Goal: Task Accomplishment & Management: Use online tool/utility

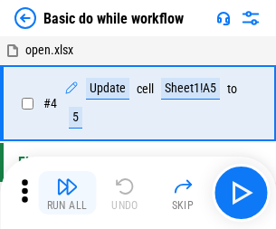
click at [67, 193] on img "button" at bounding box center [67, 187] width 22 height 22
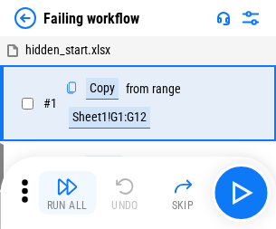
click at [67, 193] on img "button" at bounding box center [67, 187] width 22 height 22
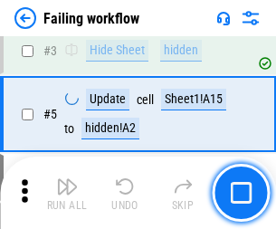
scroll to position [384, 0]
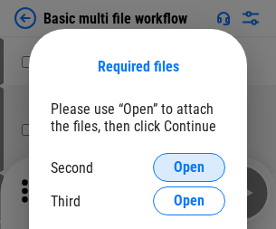
click at [189, 167] on span "Open" at bounding box center [189, 167] width 31 height 14
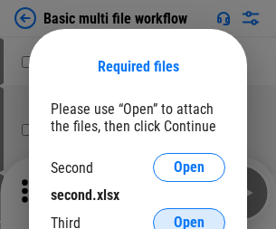
click at [189, 215] on span "Open" at bounding box center [189, 222] width 31 height 14
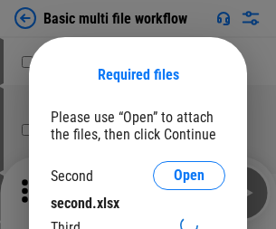
scroll to position [8, 0]
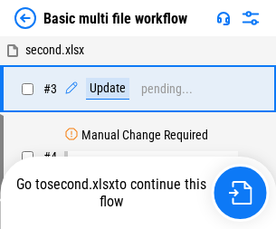
scroll to position [193, 0]
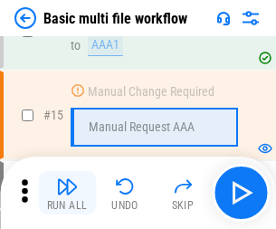
click at [67, 193] on img "button" at bounding box center [67, 187] width 22 height 22
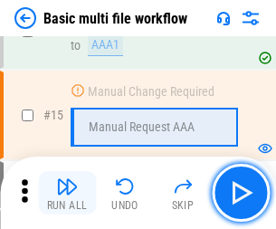
scroll to position [1204, 0]
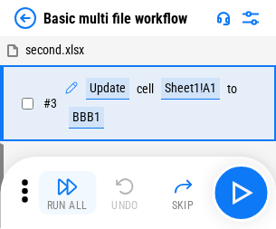
click at [67, 193] on img "button" at bounding box center [67, 187] width 22 height 22
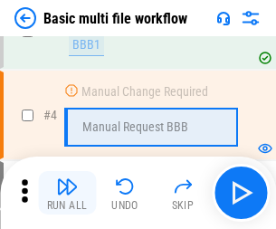
click at [67, 193] on img "button" at bounding box center [67, 187] width 22 height 22
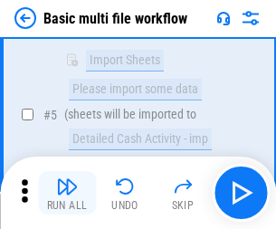
click at [67, 193] on img "button" at bounding box center [67, 187] width 22 height 22
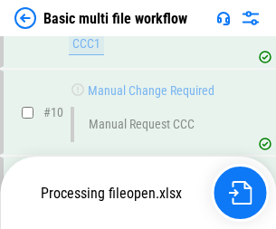
scroll to position [862, 0]
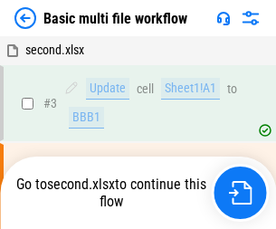
scroll to position [73, 0]
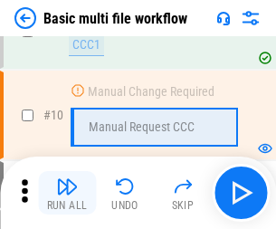
click at [67, 193] on img "button" at bounding box center [67, 187] width 22 height 22
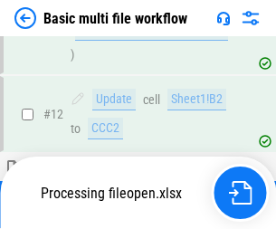
scroll to position [848, 0]
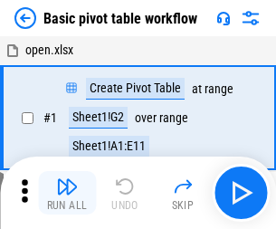
click at [67, 193] on img "button" at bounding box center [67, 187] width 22 height 22
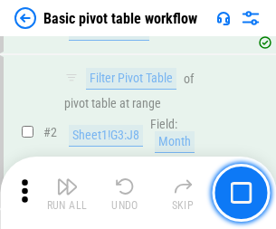
scroll to position [433, 0]
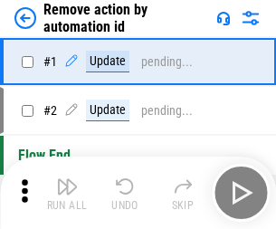
click at [67, 193] on img "button" at bounding box center [67, 187] width 22 height 22
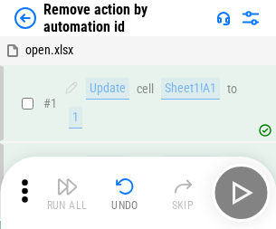
scroll to position [67, 0]
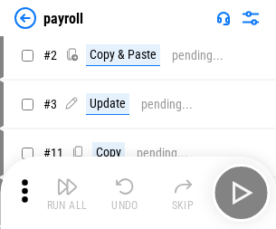
click at [67, 193] on img "button" at bounding box center [67, 187] width 22 height 22
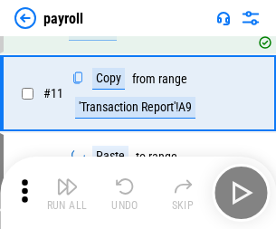
scroll to position [131, 0]
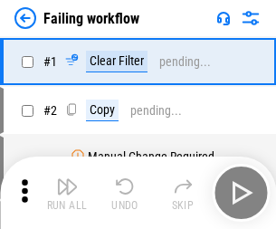
click at [67, 193] on img "button" at bounding box center [67, 187] width 22 height 22
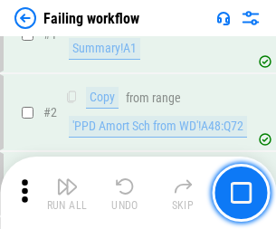
scroll to position [292, 0]
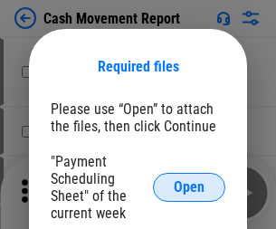
click at [189, 187] on span "Open" at bounding box center [189, 187] width 31 height 14
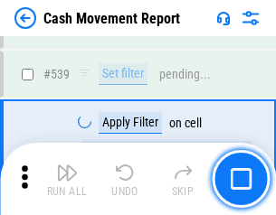
scroll to position [8030, 0]
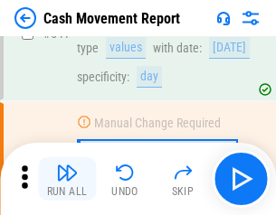
click at [67, 179] on img "button" at bounding box center [67, 173] width 22 height 22
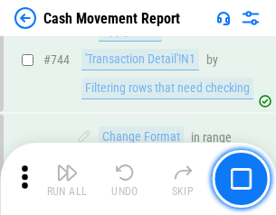
scroll to position [9635, 0]
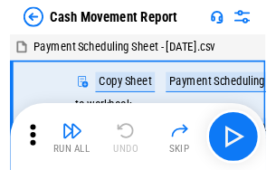
scroll to position [33, 0]
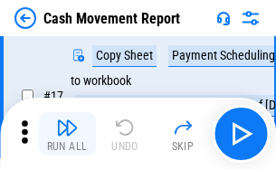
click at [67, 134] on img "button" at bounding box center [67, 128] width 22 height 22
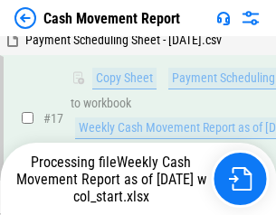
scroll to position [376, 0]
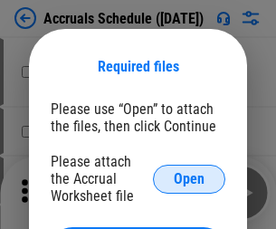
click at [189, 178] on span "Open" at bounding box center [189, 179] width 31 height 14
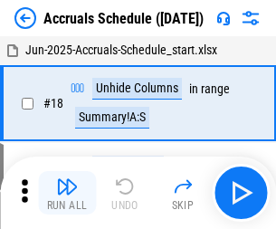
click at [67, 193] on img "button" at bounding box center [67, 187] width 22 height 22
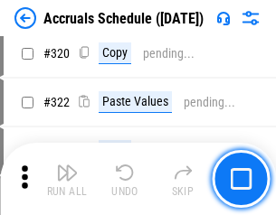
scroll to position [3365, 0]
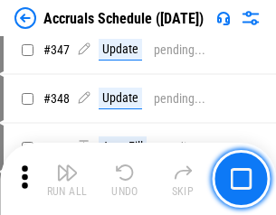
click at [67, 179] on img "button" at bounding box center [67, 173] width 22 height 22
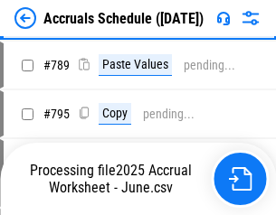
scroll to position [7600, 0]
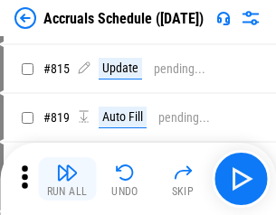
click at [67, 179] on img "button" at bounding box center [67, 173] width 22 height 22
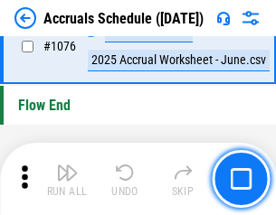
scroll to position [10836, 0]
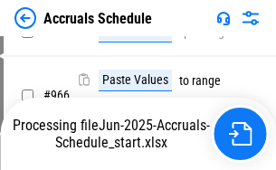
scroll to position [10039, 0]
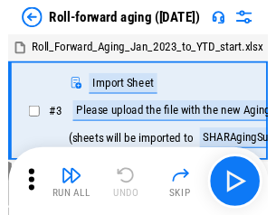
scroll to position [3, 0]
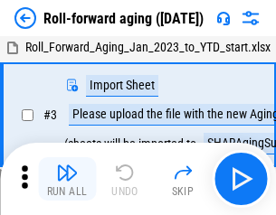
click at [67, 179] on img "button" at bounding box center [67, 173] width 22 height 22
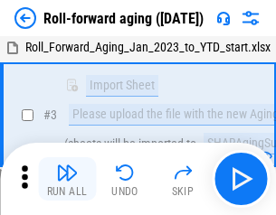
click at [67, 179] on img "button" at bounding box center [67, 173] width 22 height 22
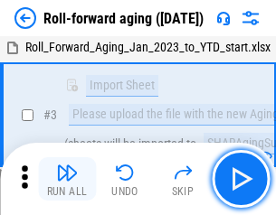
scroll to position [117, 0]
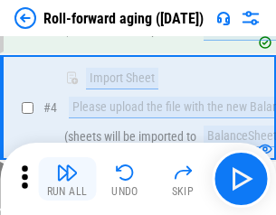
click at [67, 179] on img "button" at bounding box center [67, 173] width 22 height 22
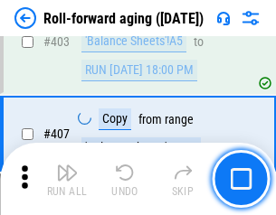
scroll to position [6274, 0]
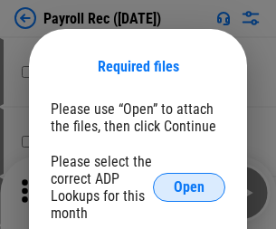
click at [189, 187] on span "Open" at bounding box center [189, 187] width 31 height 14
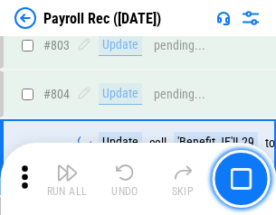
scroll to position [11494, 0]
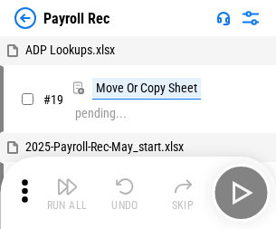
click at [67, 193] on img "button" at bounding box center [67, 187] width 22 height 22
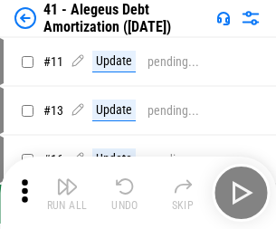
click at [67, 193] on img "button" at bounding box center [67, 187] width 22 height 22
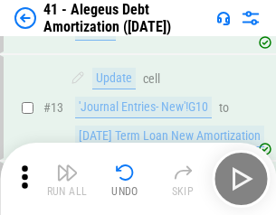
scroll to position [223, 0]
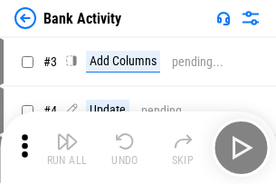
click at [67, 147] on img "button" at bounding box center [67, 141] width 22 height 22
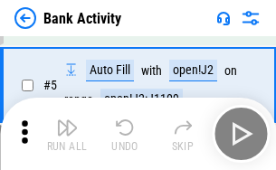
scroll to position [96, 0]
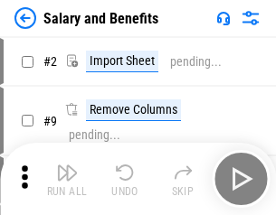
click at [67, 179] on img "button" at bounding box center [67, 173] width 22 height 22
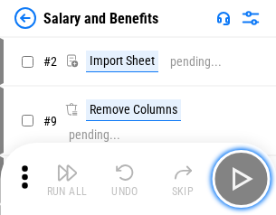
scroll to position [24, 0]
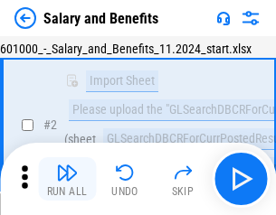
click at [67, 179] on img "button" at bounding box center [67, 173] width 22 height 22
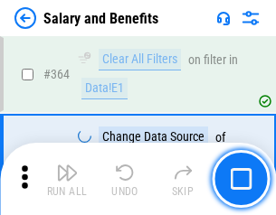
scroll to position [8520, 0]
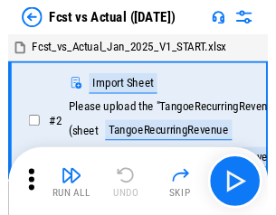
scroll to position [24, 0]
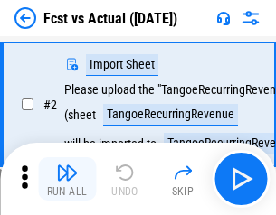
click at [67, 179] on img "button" at bounding box center [67, 173] width 22 height 22
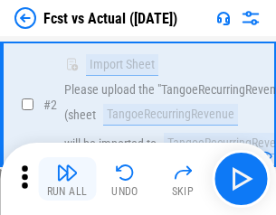
click at [67, 179] on img "button" at bounding box center [67, 173] width 22 height 22
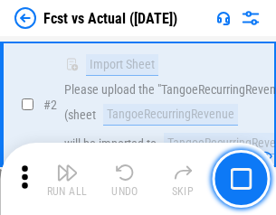
scroll to position [169, 0]
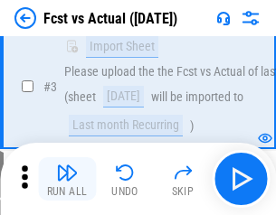
click at [67, 179] on img "button" at bounding box center [67, 173] width 22 height 22
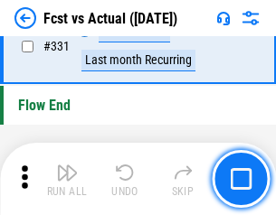
scroll to position [8660, 0]
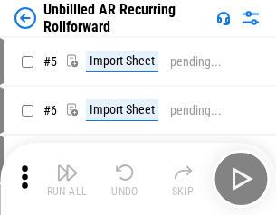
scroll to position [39, 0]
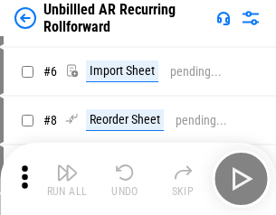
click at [67, 179] on img "button" at bounding box center [67, 173] width 22 height 22
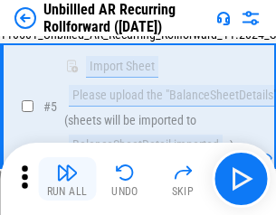
click at [67, 179] on img "button" at bounding box center [67, 173] width 22 height 22
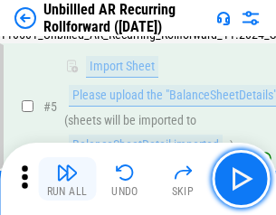
scroll to position [170, 0]
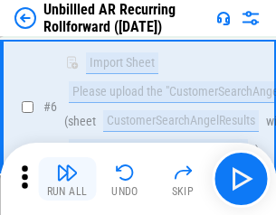
click at [67, 179] on img "button" at bounding box center [67, 173] width 22 height 22
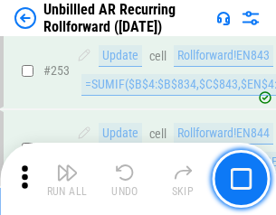
scroll to position [6145, 0]
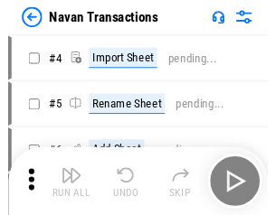
scroll to position [29, 0]
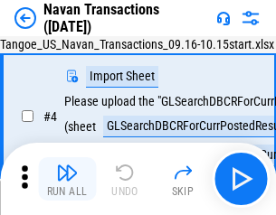
click at [67, 179] on img "button" at bounding box center [67, 173] width 22 height 22
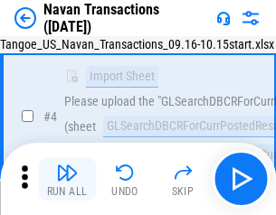
click at [67, 179] on img "button" at bounding box center [67, 173] width 22 height 22
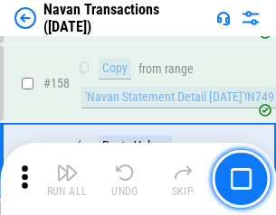
scroll to position [5866, 0]
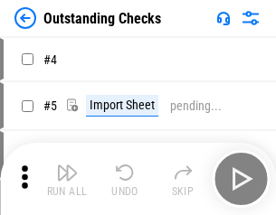
click at [67, 179] on img "button" at bounding box center [67, 173] width 22 height 22
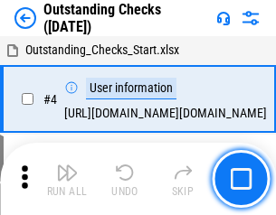
scroll to position [76, 0]
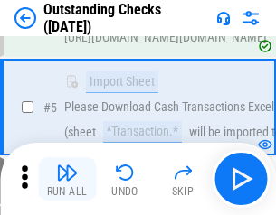
click at [67, 179] on img "button" at bounding box center [67, 173] width 22 height 22
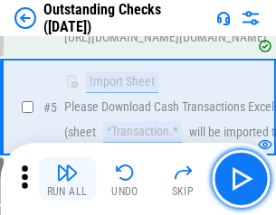
scroll to position [189, 0]
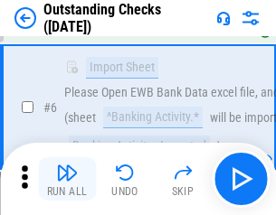
click at [67, 179] on img "button" at bounding box center [67, 173] width 22 height 22
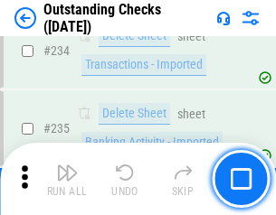
scroll to position [5494, 0]
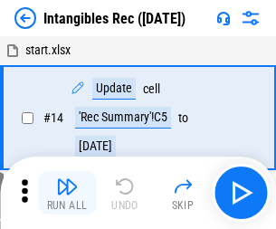
click at [67, 193] on img "button" at bounding box center [67, 187] width 22 height 22
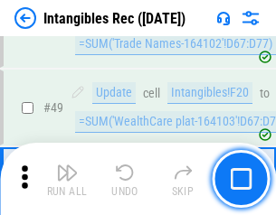
scroll to position [705, 0]
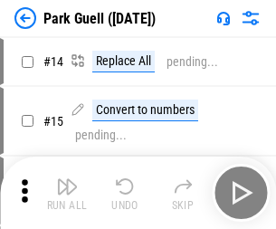
click at [67, 179] on img "button" at bounding box center [67, 187] width 22 height 22
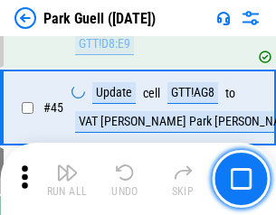
scroll to position [2263, 0]
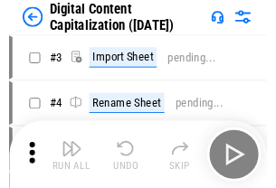
scroll to position [52, 0]
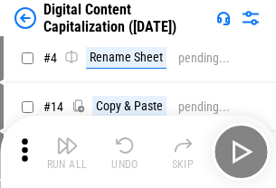
click at [67, 152] on img "button" at bounding box center [67, 146] width 22 height 22
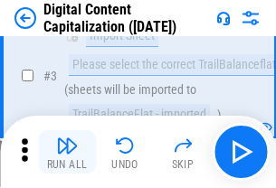
click at [67, 152] on img "button" at bounding box center [67, 146] width 22 height 22
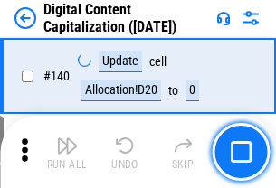
scroll to position [1919, 0]
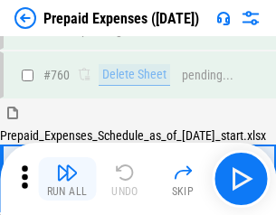
click at [67, 179] on img "button" at bounding box center [67, 173] width 22 height 22
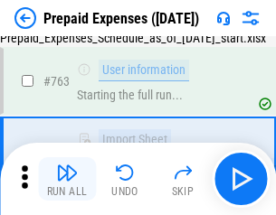
click at [67, 179] on img "button" at bounding box center [67, 173] width 22 height 22
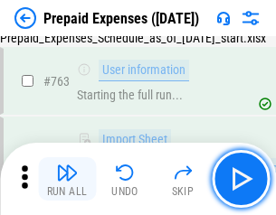
scroll to position [5121, 0]
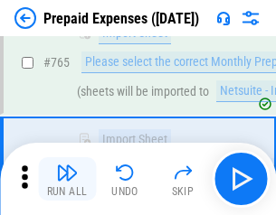
click at [67, 179] on img "button" at bounding box center [67, 173] width 22 height 22
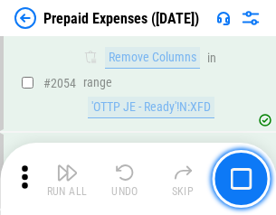
scroll to position [18912, 0]
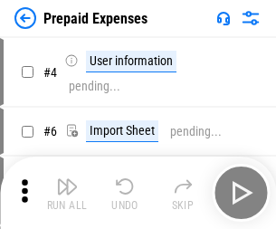
click at [67, 193] on img "button" at bounding box center [67, 187] width 22 height 22
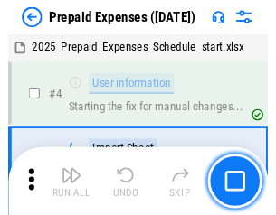
scroll to position [80, 0]
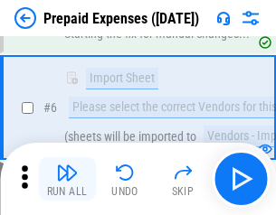
click at [67, 179] on img "button" at bounding box center [67, 173] width 22 height 22
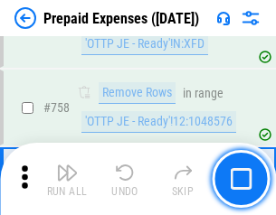
scroll to position [6447, 0]
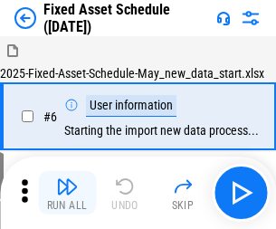
click at [67, 193] on img "button" at bounding box center [67, 187] width 22 height 22
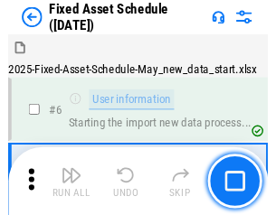
scroll to position [98, 0]
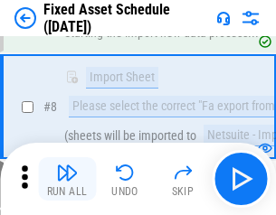
click at [67, 179] on img "button" at bounding box center [67, 173] width 22 height 22
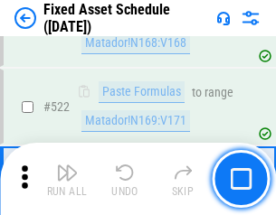
scroll to position [6288, 0]
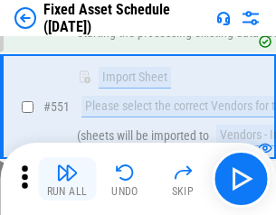
click at [67, 179] on img "button" at bounding box center [67, 173] width 22 height 22
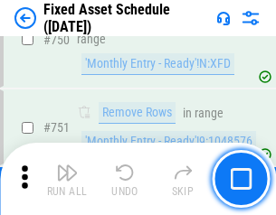
scroll to position [8820, 0]
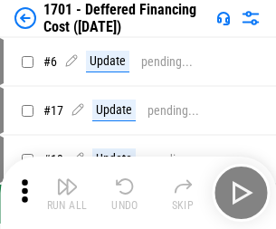
click at [67, 193] on img "button" at bounding box center [67, 187] width 22 height 22
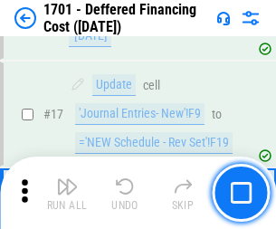
scroll to position [217, 0]
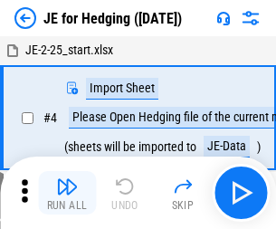
click at [67, 179] on img "button" at bounding box center [67, 187] width 22 height 22
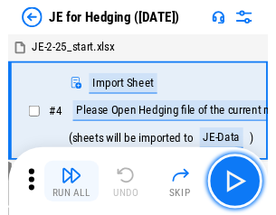
scroll to position [3, 0]
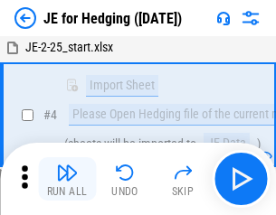
click at [67, 179] on img "button" at bounding box center [67, 173] width 22 height 22
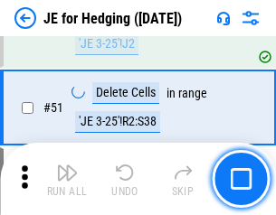
scroll to position [1172, 0]
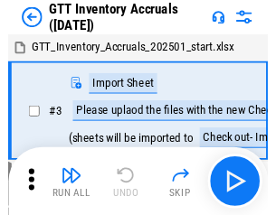
scroll to position [3, 0]
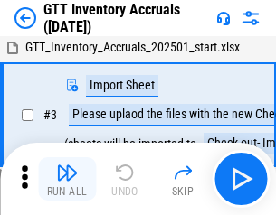
click at [67, 179] on img "button" at bounding box center [67, 173] width 22 height 22
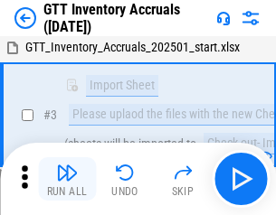
click at [67, 179] on img "button" at bounding box center [67, 173] width 22 height 22
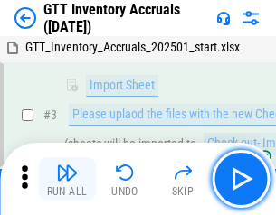
scroll to position [117, 0]
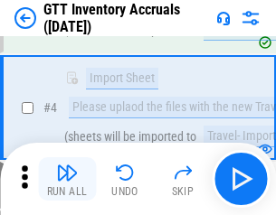
click at [67, 179] on img "button" at bounding box center [67, 173] width 22 height 22
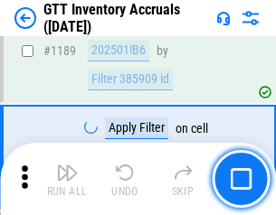
scroll to position [14774, 0]
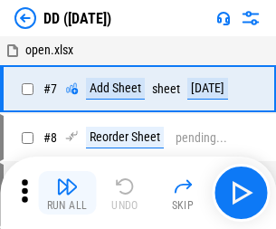
click at [67, 193] on img "button" at bounding box center [67, 187] width 22 height 22
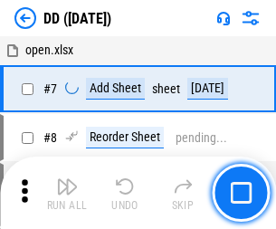
scroll to position [175, 0]
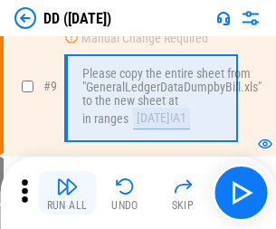
click at [67, 193] on img "button" at bounding box center [67, 187] width 22 height 22
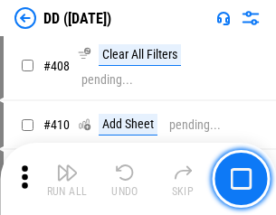
scroll to position [8095, 0]
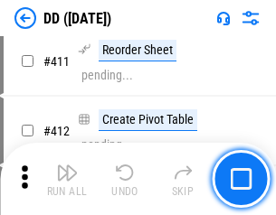
click at [67, 179] on img "button" at bounding box center [67, 173] width 22 height 22
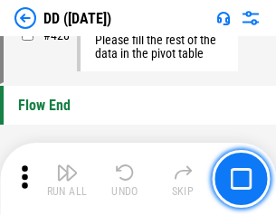
scroll to position [8659, 0]
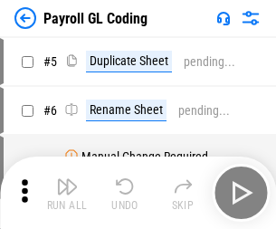
click at [67, 193] on img "button" at bounding box center [67, 187] width 22 height 22
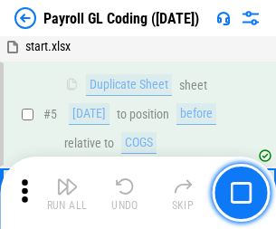
scroll to position [217, 0]
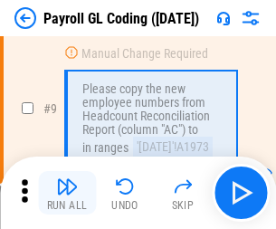
click at [67, 193] on img "button" at bounding box center [67, 187] width 22 height 22
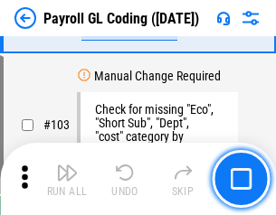
scroll to position [4245, 0]
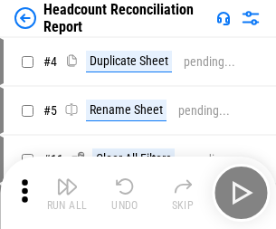
click at [67, 193] on img "button" at bounding box center [67, 187] width 22 height 22
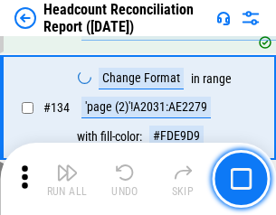
scroll to position [2175, 0]
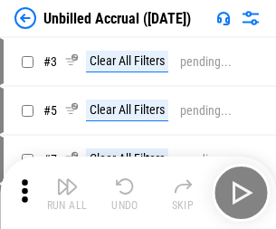
click at [67, 193] on img "button" at bounding box center [67, 187] width 22 height 22
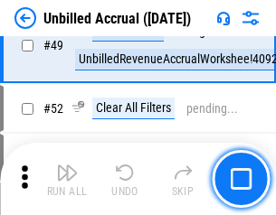
scroll to position [1641, 0]
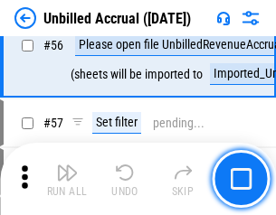
click at [67, 179] on img "button" at bounding box center [67, 173] width 22 height 22
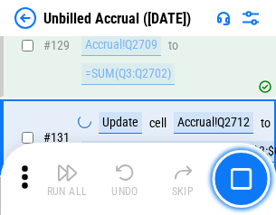
scroll to position [5389, 0]
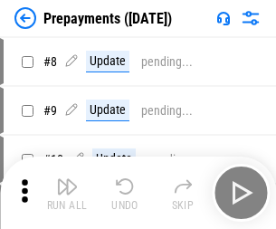
click at [67, 193] on img "button" at bounding box center [67, 187] width 22 height 22
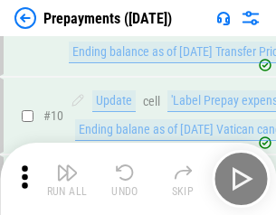
scroll to position [113, 0]
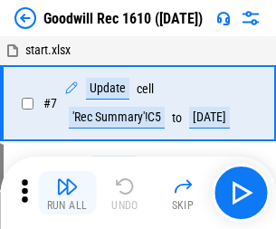
click at [67, 193] on img "button" at bounding box center [67, 187] width 22 height 22
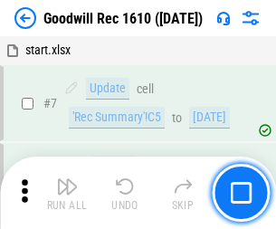
scroll to position [309, 0]
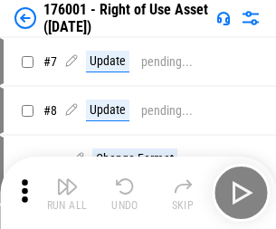
click at [67, 193] on img "button" at bounding box center [67, 187] width 22 height 22
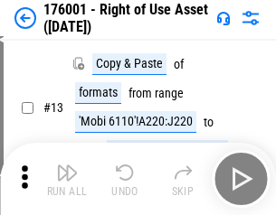
scroll to position [117, 0]
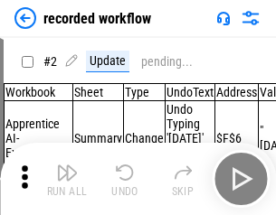
click at [67, 179] on img "button" at bounding box center [67, 173] width 22 height 22
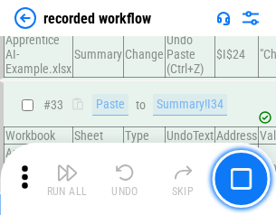
scroll to position [5655, 0]
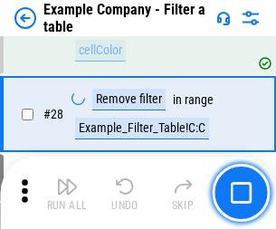
scroll to position [1656, 0]
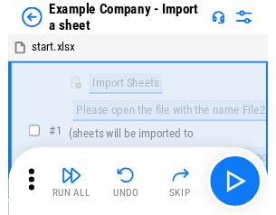
scroll to position [28, 0]
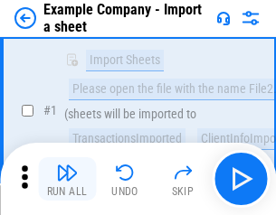
click at [67, 179] on img "button" at bounding box center [67, 173] width 22 height 22
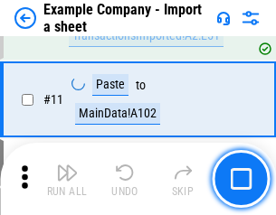
scroll to position [400, 0]
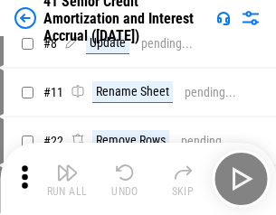
click at [67, 179] on img "button" at bounding box center [67, 173] width 22 height 22
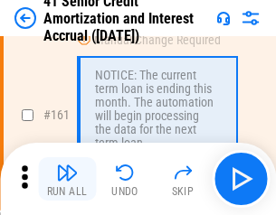
click at [67, 179] on img "button" at bounding box center [67, 173] width 22 height 22
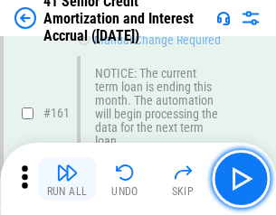
scroll to position [1935, 0]
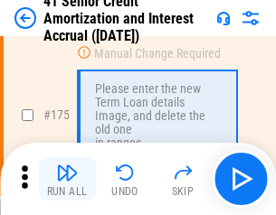
click at [67, 179] on img "button" at bounding box center [67, 173] width 22 height 22
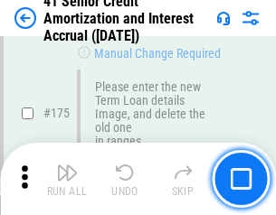
scroll to position [2119, 0]
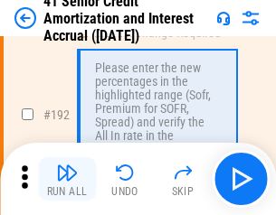
click at [67, 179] on img "button" at bounding box center [67, 173] width 22 height 22
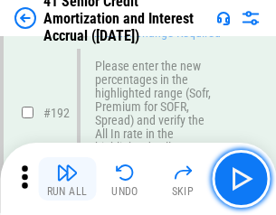
scroll to position [2309, 0]
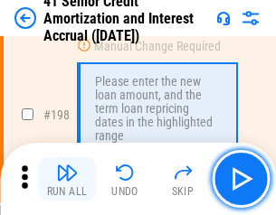
click at [67, 179] on img "button" at bounding box center [67, 173] width 22 height 22
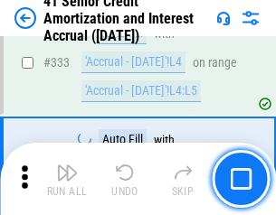
scroll to position [4622, 0]
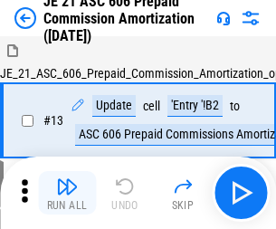
click at [67, 179] on img "button" at bounding box center [67, 187] width 22 height 22
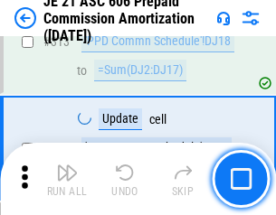
scroll to position [3378, 0]
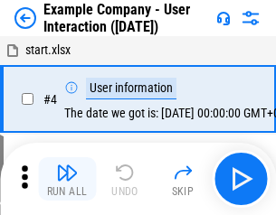
click at [67, 179] on img "button" at bounding box center [67, 173] width 22 height 22
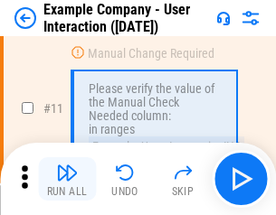
click at [67, 179] on img "button" at bounding box center [67, 173] width 22 height 22
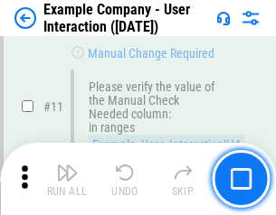
scroll to position [392, 0]
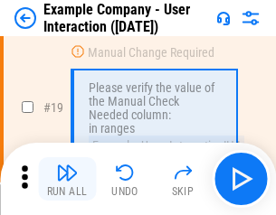
click at [67, 179] on img "button" at bounding box center [67, 173] width 22 height 22
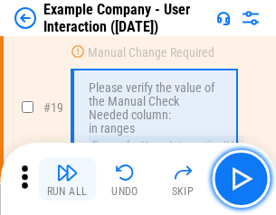
click at [67, 179] on img "button" at bounding box center [67, 173] width 22 height 22
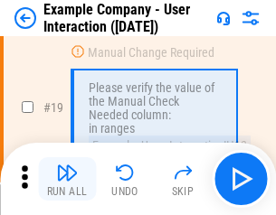
click at [67, 179] on img "button" at bounding box center [67, 173] width 22 height 22
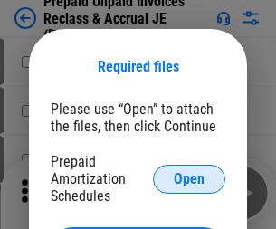
click at [189, 178] on span "Open" at bounding box center [189, 179] width 31 height 14
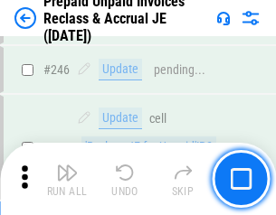
scroll to position [2443, 0]
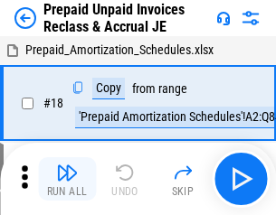
click at [67, 179] on img "button" at bounding box center [67, 173] width 22 height 22
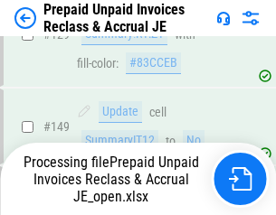
scroll to position [2443, 0]
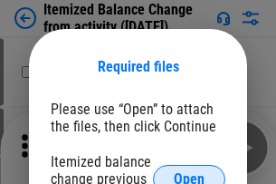
click at [189, 172] on span "Open" at bounding box center [189, 179] width 31 height 14
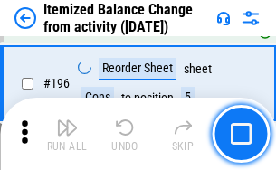
scroll to position [3482, 0]
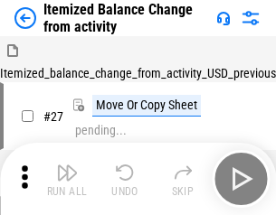
scroll to position [28, 0]
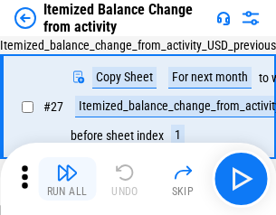
click at [67, 179] on img "button" at bounding box center [67, 173] width 22 height 22
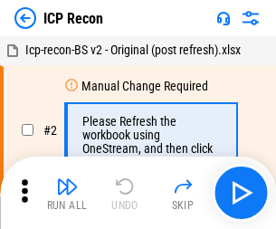
scroll to position [8, 0]
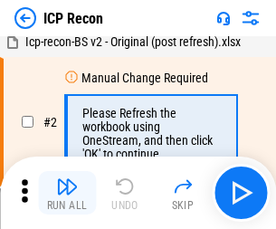
click at [67, 193] on img "button" at bounding box center [67, 187] width 22 height 22
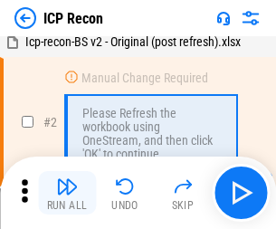
click at [67, 193] on img "button" at bounding box center [67, 187] width 22 height 22
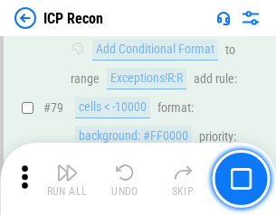
scroll to position [1773, 0]
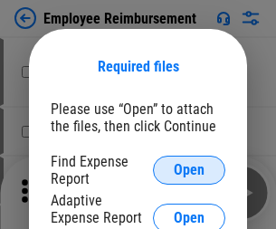
click at [189, 170] on span "Open" at bounding box center [189, 170] width 31 height 14
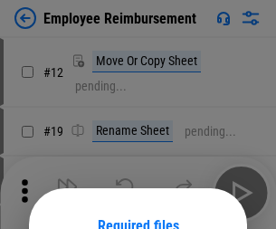
scroll to position [159, 0]
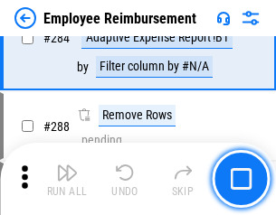
scroll to position [4918, 0]
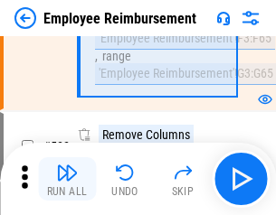
click at [67, 179] on img "button" at bounding box center [67, 173] width 22 height 22
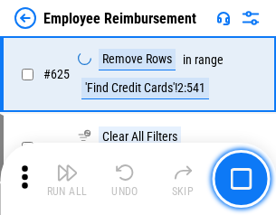
scroll to position [10832, 0]
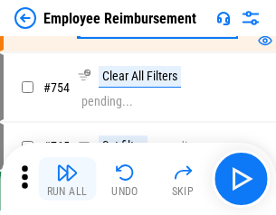
click at [67, 179] on img "button" at bounding box center [67, 173] width 22 height 22
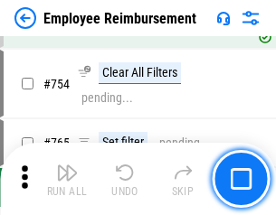
scroll to position [12693, 0]
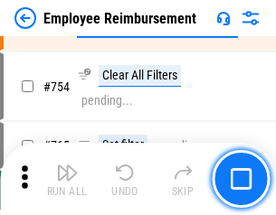
click at [67, 179] on img "button" at bounding box center [67, 173] width 22 height 22
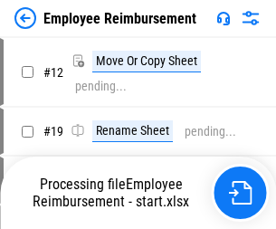
scroll to position [62, 0]
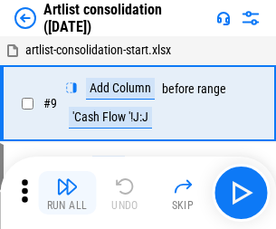
click at [67, 193] on img "button" at bounding box center [67, 187] width 22 height 22
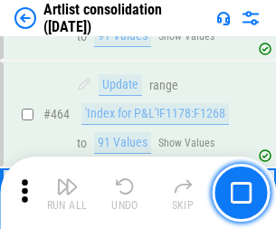
scroll to position [7922, 0]
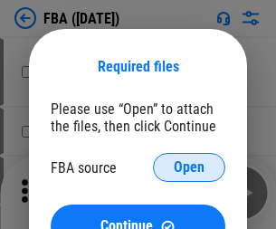
click at [189, 167] on span "Open" at bounding box center [189, 167] width 31 height 14
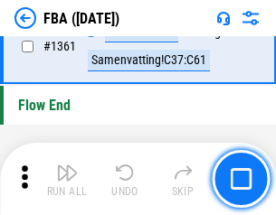
scroll to position [19430, 0]
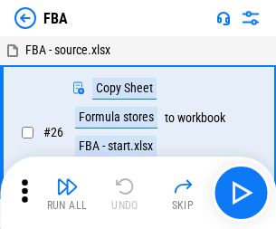
scroll to position [18, 0]
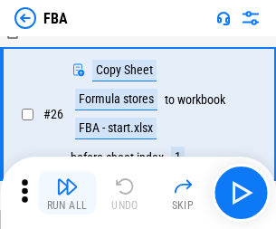
click at [67, 193] on img "button" at bounding box center [67, 187] width 22 height 22
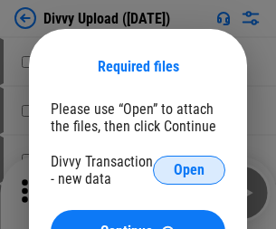
click at [189, 170] on span "Open" at bounding box center [189, 170] width 31 height 14
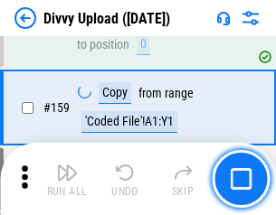
scroll to position [1874, 0]
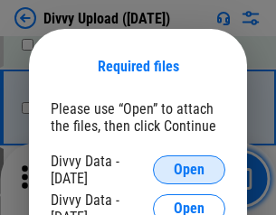
click at [189, 170] on span "Open" at bounding box center [189, 170] width 31 height 14
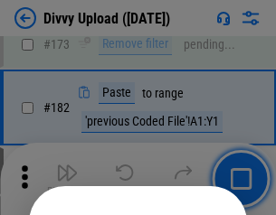
scroll to position [2031, 0]
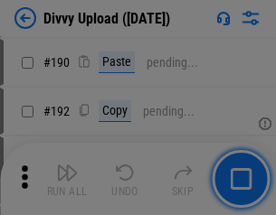
scroll to position [2283, 0]
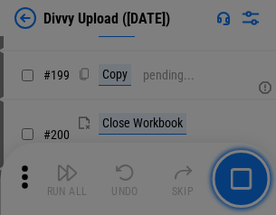
scroll to position [2631, 0]
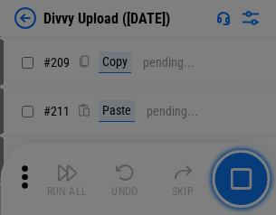
scroll to position [3073, 0]
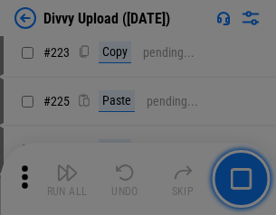
scroll to position [3610, 0]
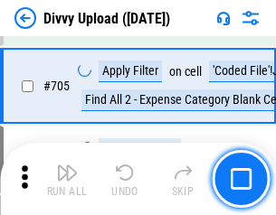
scroll to position [12376, 0]
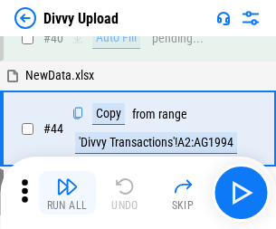
click at [67, 193] on img "button" at bounding box center [67, 187] width 22 height 22
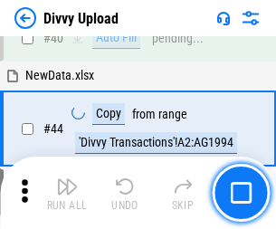
scroll to position [199, 0]
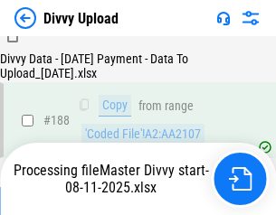
scroll to position [2130, 0]
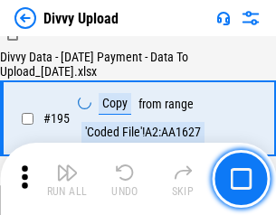
scroll to position [2528, 0]
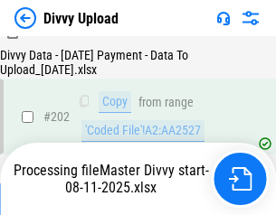
scroll to position [2927, 0]
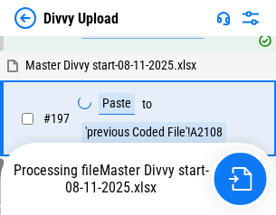
scroll to position [2822, 0]
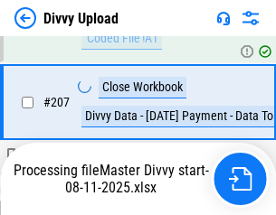
scroll to position [3326, 0]
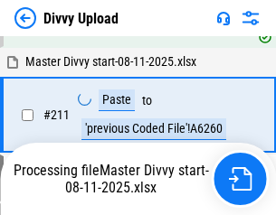
scroll to position [3620, 0]
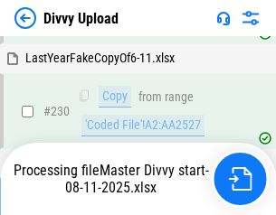
scroll to position [4490, 0]
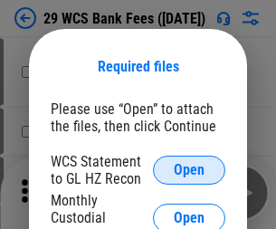
click at [189, 170] on span "Open" at bounding box center [189, 170] width 31 height 14
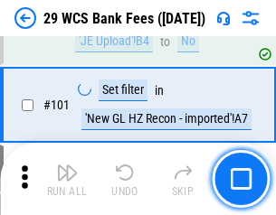
scroll to position [1763, 0]
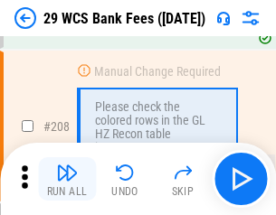
click at [67, 179] on img "button" at bounding box center [67, 173] width 22 height 22
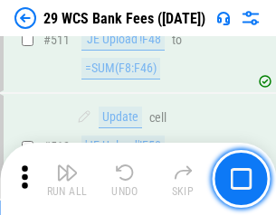
scroll to position [9103, 0]
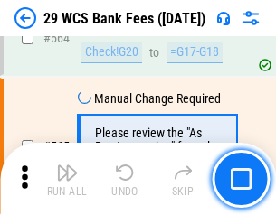
click at [67, 179] on img "button" at bounding box center [67, 173] width 22 height 22
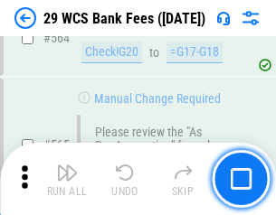
scroll to position [9785, 0]
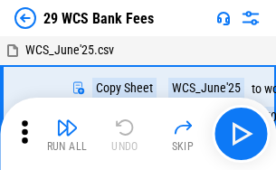
scroll to position [33, 0]
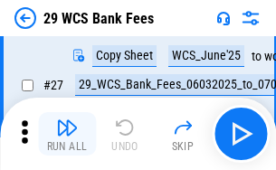
click at [67, 134] on img "button" at bounding box center [67, 128] width 22 height 22
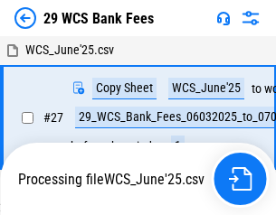
scroll to position [10, 0]
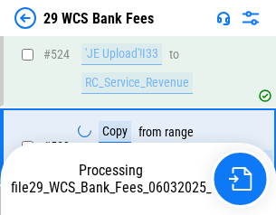
scroll to position [9764, 0]
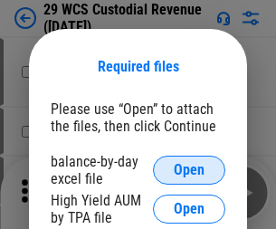
click at [189, 170] on span "Open" at bounding box center [189, 170] width 31 height 14
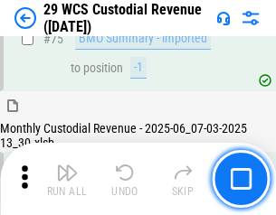
scroll to position [1890, 0]
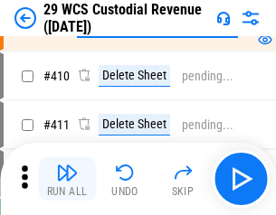
click at [67, 179] on img "button" at bounding box center [67, 173] width 22 height 22
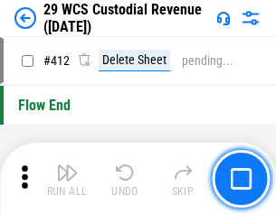
scroll to position [8640, 0]
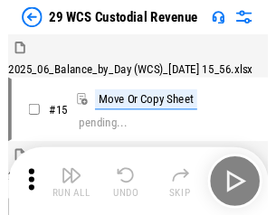
scroll to position [43, 0]
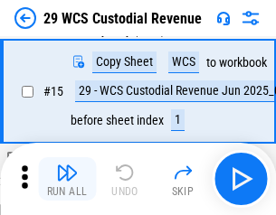
click at [67, 179] on img "button" at bounding box center [67, 173] width 22 height 22
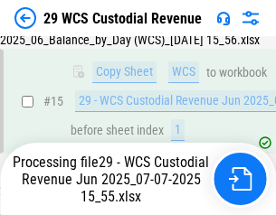
scroll to position [410, 0]
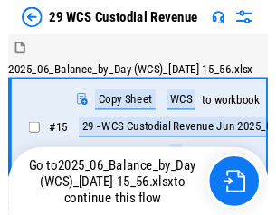
scroll to position [33, 0]
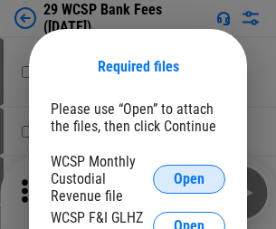
click at [189, 178] on span "Open" at bounding box center [189, 179] width 31 height 14
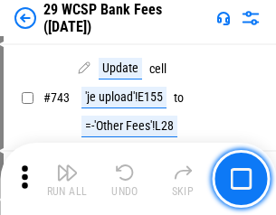
scroll to position [9117, 0]
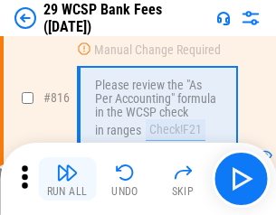
click at [67, 179] on img "button" at bounding box center [67, 173] width 22 height 22
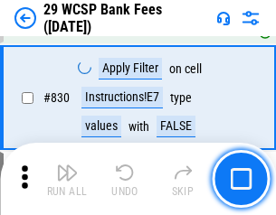
scroll to position [11479, 0]
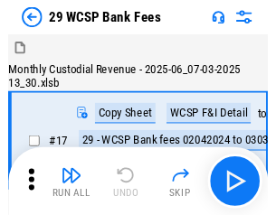
scroll to position [43, 0]
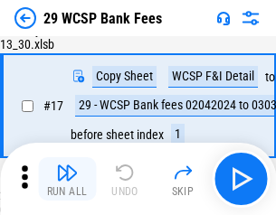
click at [67, 179] on img "button" at bounding box center [67, 173] width 22 height 22
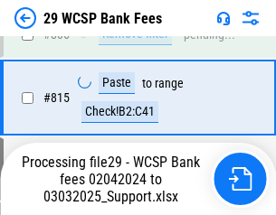
scroll to position [10954, 0]
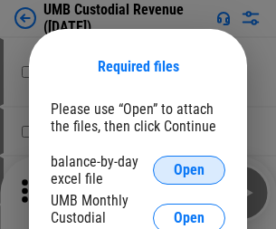
click at [189, 170] on span "Open" at bounding box center [189, 170] width 31 height 14
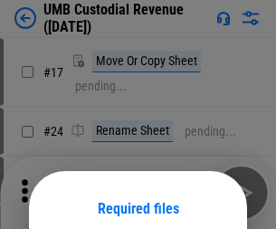
scroll to position [142, 0]
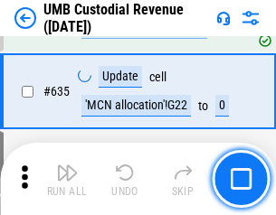
scroll to position [9468, 0]
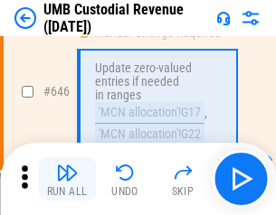
click at [67, 179] on img "button" at bounding box center [67, 173] width 22 height 22
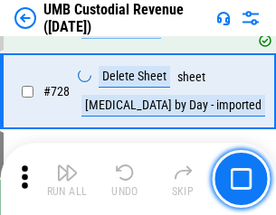
scroll to position [11161, 0]
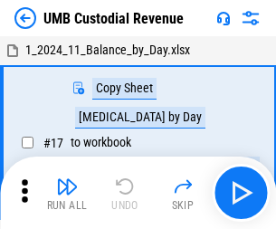
scroll to position [14, 0]
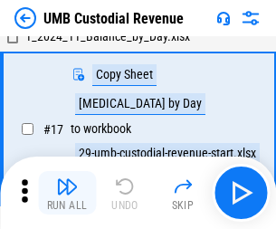
click at [67, 193] on img "button" at bounding box center [67, 187] width 22 height 22
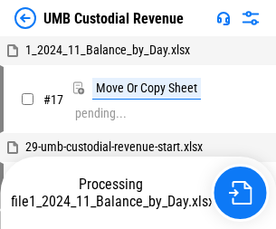
scroll to position [14, 0]
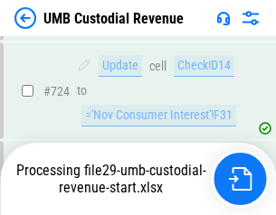
scroll to position [11041, 0]
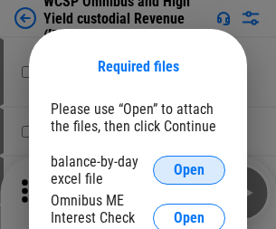
click at [189, 170] on span "Open" at bounding box center [189, 170] width 31 height 14
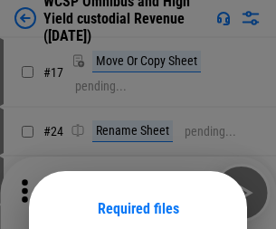
scroll to position [142, 0]
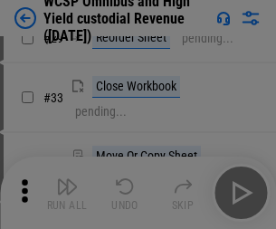
scroll to position [413, 0]
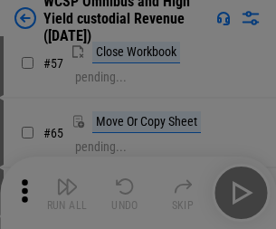
scroll to position [789, 0]
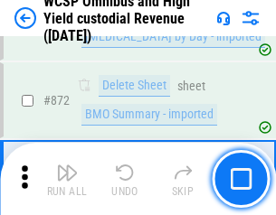
scroll to position [15312, 0]
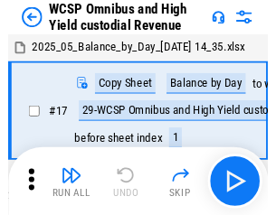
scroll to position [10, 0]
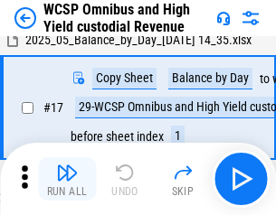
click at [67, 179] on img "button" at bounding box center [67, 173] width 22 height 22
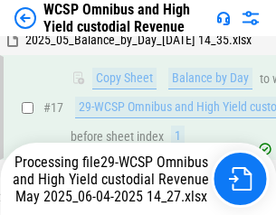
scroll to position [376, 0]
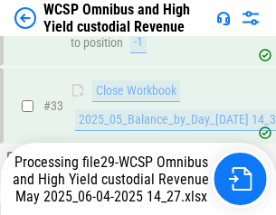
scroll to position [1323, 0]
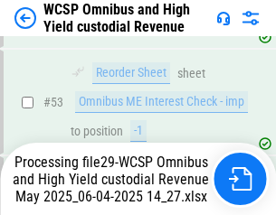
scroll to position [1764, 0]
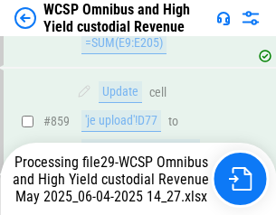
scroll to position [15270, 0]
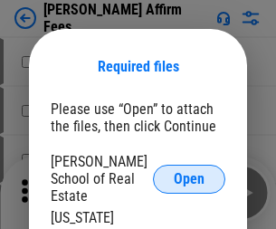
click at [189, 172] on span "Open" at bounding box center [189, 179] width 31 height 14
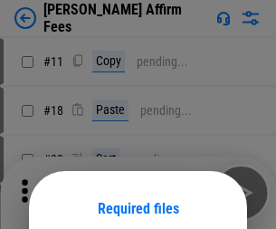
scroll to position [142, 0]
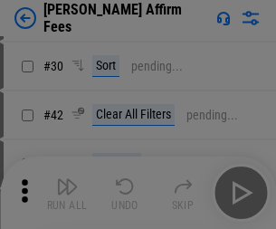
scroll to position [368, 0]
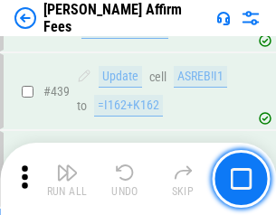
scroll to position [4161, 0]
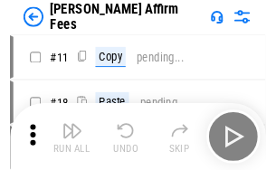
scroll to position [18, 0]
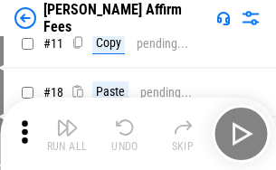
click at [67, 134] on img "button" at bounding box center [67, 128] width 22 height 22
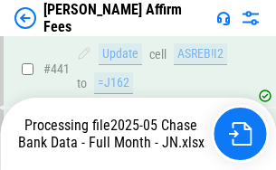
scroll to position [4745, 0]
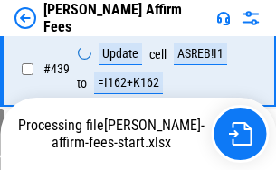
scroll to position [4106, 0]
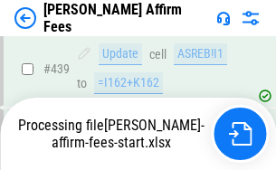
scroll to position [4772, 0]
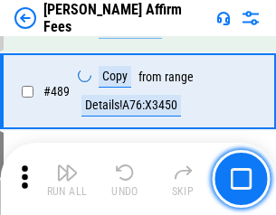
scroll to position [4722, 0]
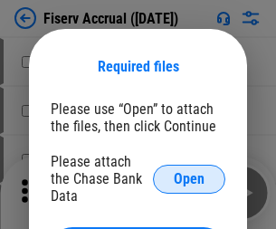
click at [189, 172] on span "Open" at bounding box center [189, 179] width 31 height 14
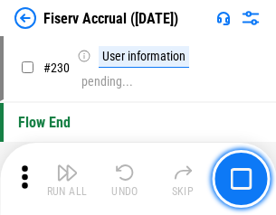
scroll to position [5733, 0]
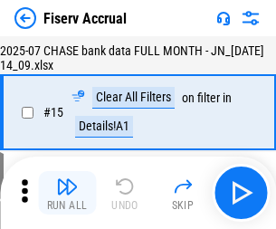
click at [67, 193] on img "button" at bounding box center [67, 187] width 22 height 22
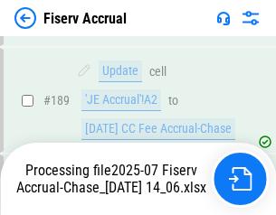
scroll to position [4650, 0]
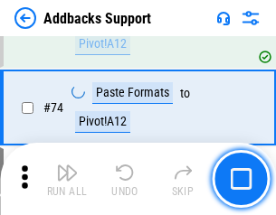
scroll to position [1317, 0]
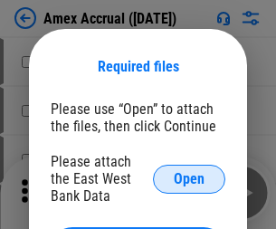
click at [189, 178] on span "Open" at bounding box center [189, 179] width 31 height 14
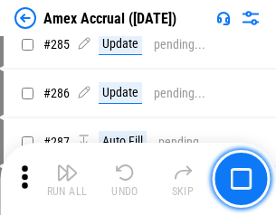
scroll to position [4954, 0]
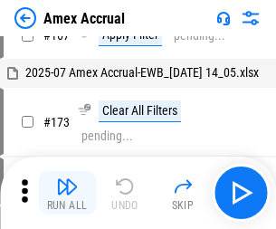
click at [67, 193] on img "button" at bounding box center [67, 187] width 22 height 22
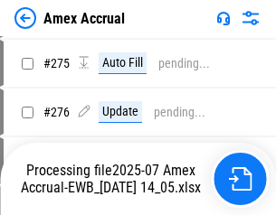
scroll to position [5392, 0]
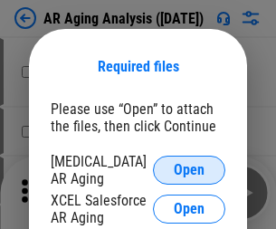
click at [189, 167] on span "Open" at bounding box center [189, 170] width 31 height 14
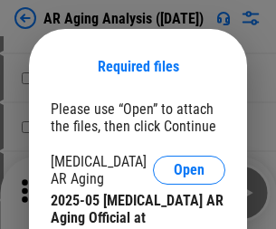
scroll to position [545, 0]
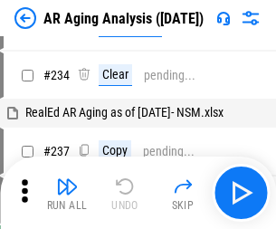
scroll to position [18, 0]
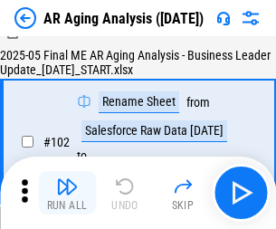
click at [67, 193] on img "button" at bounding box center [67, 187] width 22 height 22
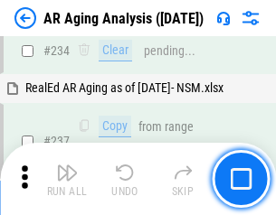
scroll to position [2804, 0]
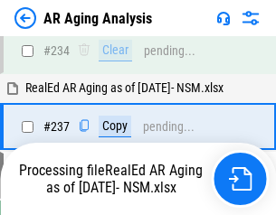
scroll to position [2784, 0]
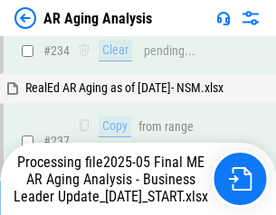
scroll to position [2784, 0]
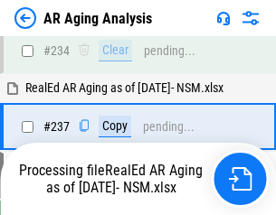
scroll to position [2784, 0]
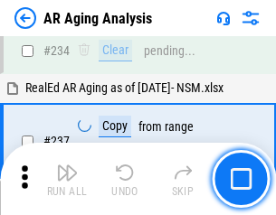
scroll to position [2784, 0]
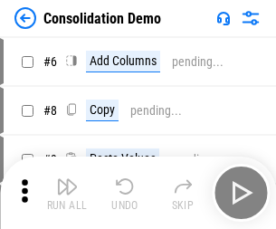
click at [67, 193] on img "button" at bounding box center [67, 187] width 22 height 22
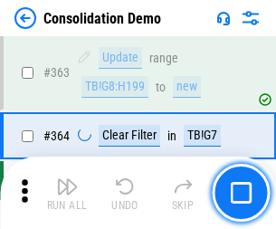
scroll to position [6064, 0]
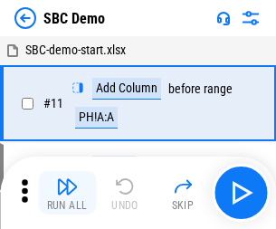
click at [67, 193] on img "button" at bounding box center [67, 187] width 22 height 22
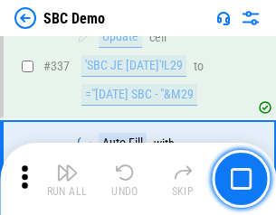
scroll to position [4759, 0]
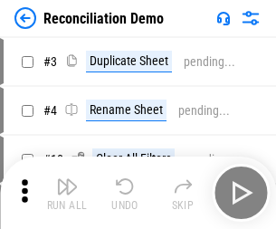
click at [67, 193] on img "button" at bounding box center [67, 187] width 22 height 22
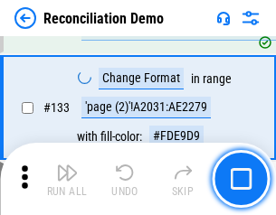
scroll to position [2149, 0]
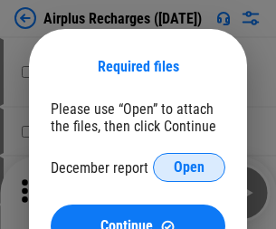
click at [189, 167] on span "Open" at bounding box center [189, 167] width 31 height 14
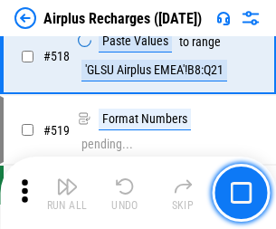
scroll to position [7785, 0]
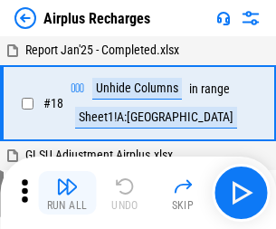
click at [67, 193] on img "button" at bounding box center [67, 187] width 22 height 22
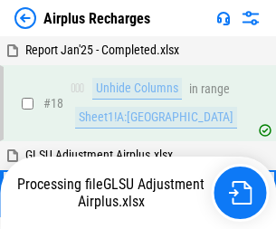
scroll to position [80, 0]
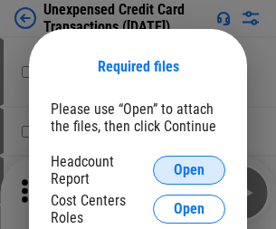
click at [189, 170] on span "Open" at bounding box center [189, 170] width 31 height 14
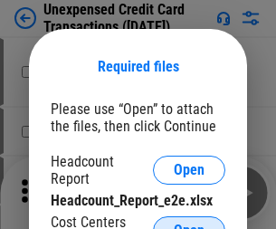
click at [189, 223] on span "Open" at bounding box center [189, 230] width 31 height 14
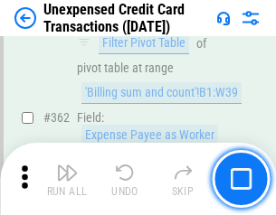
scroll to position [4653, 0]
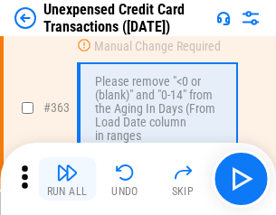
click at [67, 179] on img "button" at bounding box center [67, 173] width 22 height 22
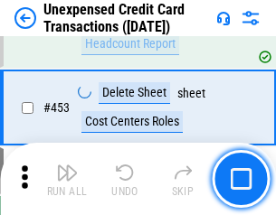
scroll to position [6171, 0]
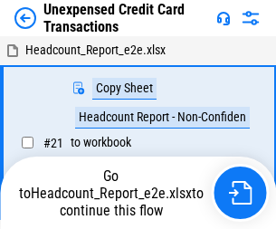
scroll to position [28, 0]
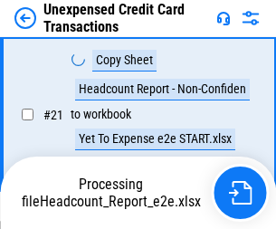
scroll to position [294, 0]
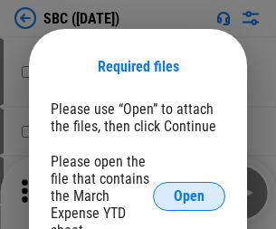
click at [189, 195] on span "Open" at bounding box center [189, 196] width 31 height 14
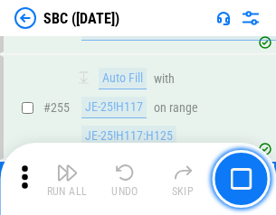
scroll to position [3535, 0]
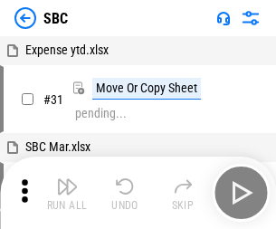
scroll to position [18, 0]
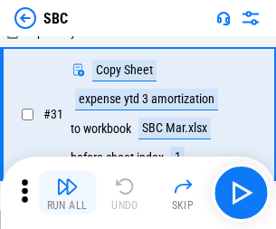
click at [67, 193] on img "button" at bounding box center [67, 187] width 22 height 22
